Goal: Check status: Check status

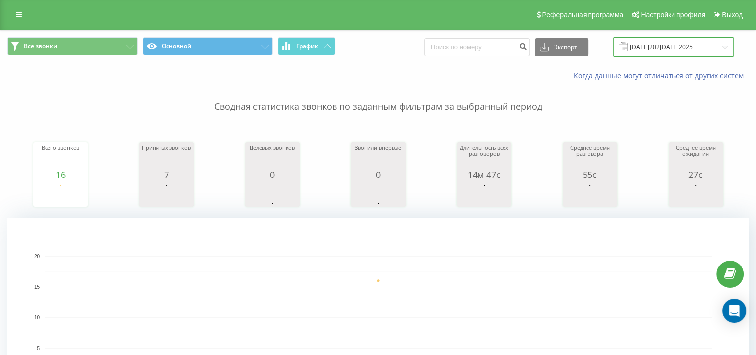
drag, startPoint x: 684, startPoint y: 49, endPoint x: 666, endPoint y: 55, distance: 19.3
click at [684, 50] on input "[DATE]202[DATE]2025" at bounding box center [673, 46] width 120 height 19
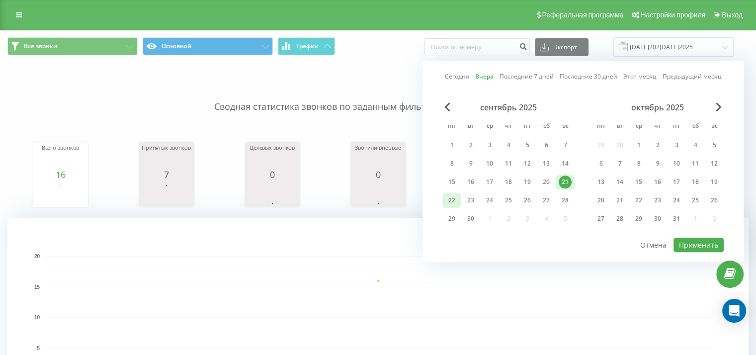
click at [449, 202] on div "22" at bounding box center [451, 200] width 13 height 13
drag, startPoint x: 696, startPoint y: 247, endPoint x: 690, endPoint y: 236, distance: 12.0
click at [695, 247] on button "Применить" at bounding box center [699, 245] width 50 height 14
type input "[DATE]202[DATE]2025"
